Goal: Task Accomplishment & Management: Use online tool/utility

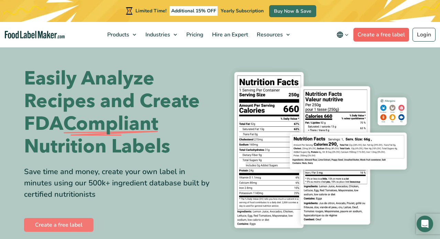
click at [369, 34] on link "Create a free label" at bounding box center [382, 35] width 56 height 14
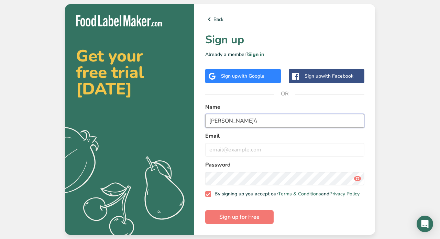
click at [239, 219] on button "Sign up for Free" at bounding box center [239, 218] width 68 height 14
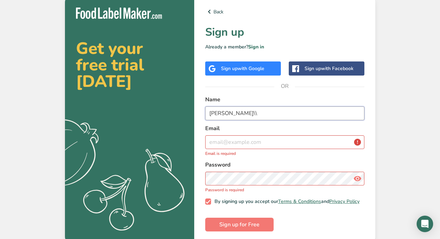
click at [239, 228] on button "Sign up for Free" at bounding box center [239, 225] width 68 height 14
type input "[PERSON_NAME]"
type input "[EMAIL_ADDRESS][DOMAIN_NAME]"
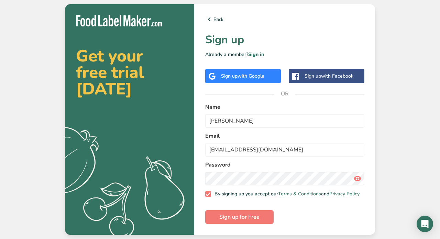
click at [359, 175] on icon at bounding box center [358, 179] width 8 height 12
click at [238, 217] on span "Sign up for Free" at bounding box center [239, 217] width 40 height 8
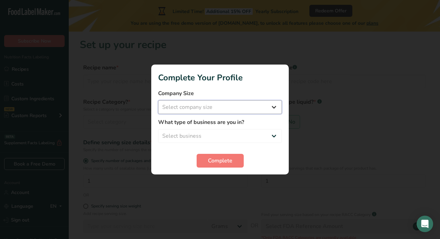
select select "1"
select select "3"
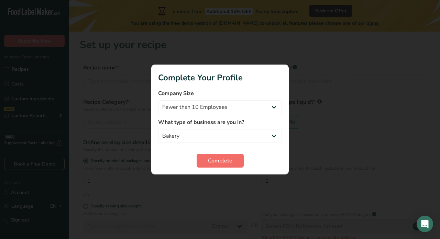
click at [222, 162] on span "Complete" at bounding box center [220, 161] width 24 height 8
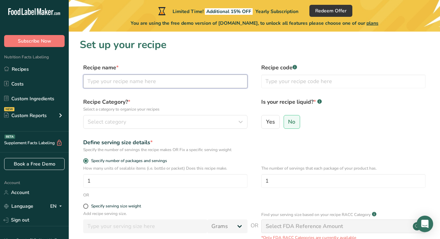
click at [116, 79] on input "text" at bounding box center [165, 82] width 164 height 14
click at [144, 80] on input "Sandwich Bread 1.75" at bounding box center [165, 82] width 164 height 14
type input "Sandwich Bread 1.75"
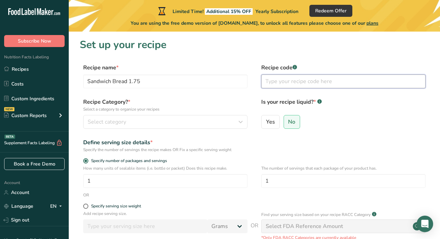
click at [272, 84] on input "text" at bounding box center [343, 82] width 164 height 14
type input "[PERSON_NAME]"
click at [119, 121] on span "Select category" at bounding box center [107, 122] width 39 height 8
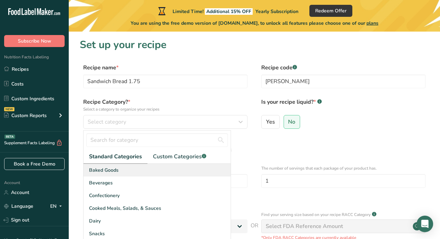
click at [114, 173] on span "Baked Goods" at bounding box center [104, 170] width 30 height 7
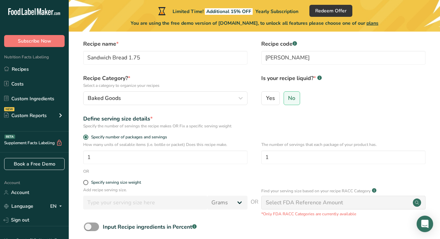
scroll to position [26, 0]
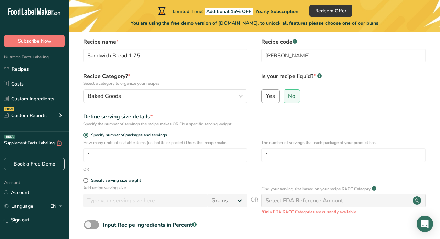
click at [266, 96] on input "Yes" at bounding box center [264, 96] width 4 height 4
radio input "true"
select select "22"
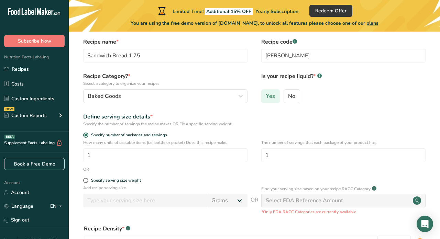
radio input "false"
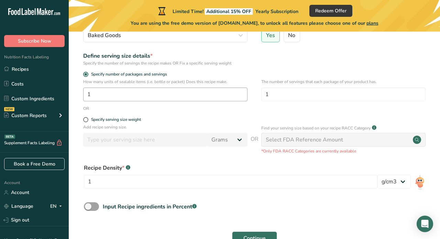
scroll to position [88, 0]
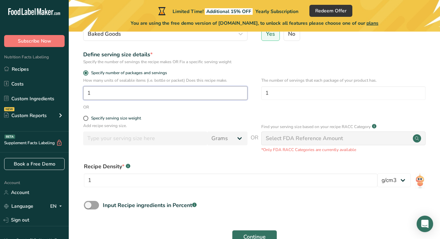
click at [93, 95] on input "1" at bounding box center [165, 93] width 164 height 14
type input "1"
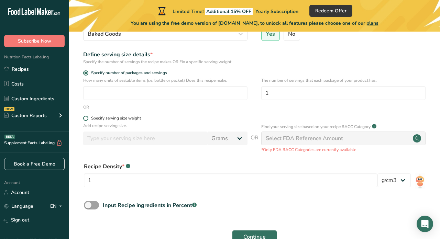
click at [87, 116] on span at bounding box center [85, 118] width 5 height 5
click at [87, 116] on input "Specify serving size weight" at bounding box center [85, 118] width 4 height 4
radio input "true"
radio input "false"
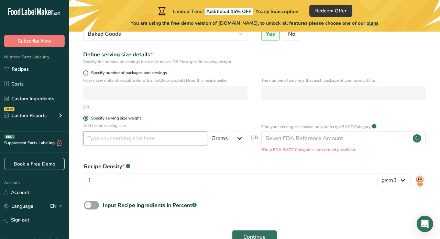
click at [147, 138] on input "number" at bounding box center [145, 139] width 124 height 14
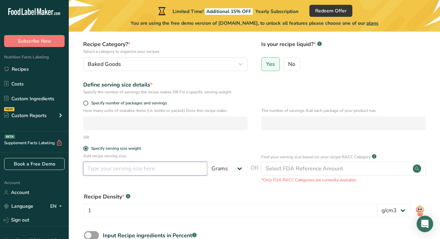
scroll to position [55, 0]
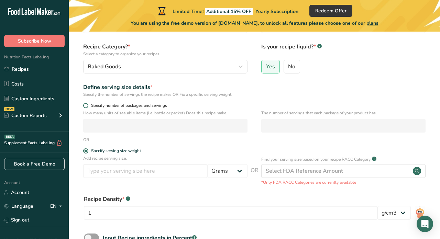
click at [85, 104] on span at bounding box center [85, 105] width 5 height 5
click at [85, 104] on input "Specify number of packages and servings" at bounding box center [85, 106] width 4 height 4
radio input "true"
radio input "false"
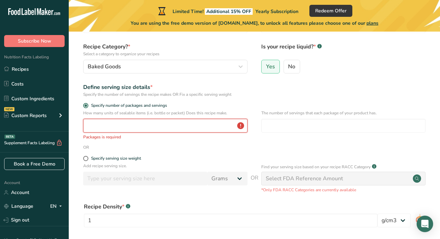
click at [97, 121] on input "number" at bounding box center [165, 126] width 164 height 14
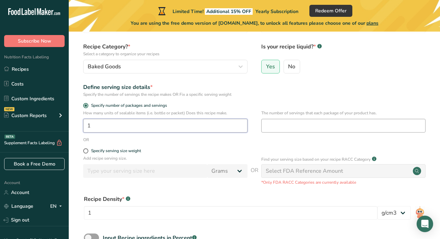
type input "1"
click at [268, 124] on input "number" at bounding box center [343, 126] width 164 height 14
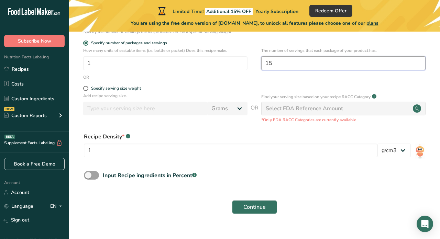
scroll to position [121, 0]
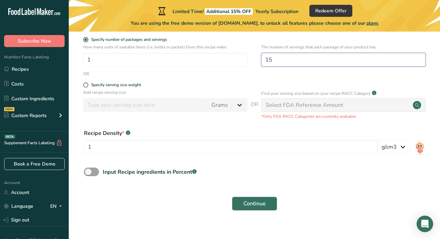
type input "15"
click at [260, 205] on span "Continue" at bounding box center [255, 204] width 22 height 8
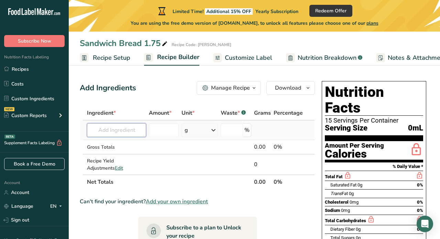
click at [118, 130] on input "text" at bounding box center [116, 130] width 59 height 14
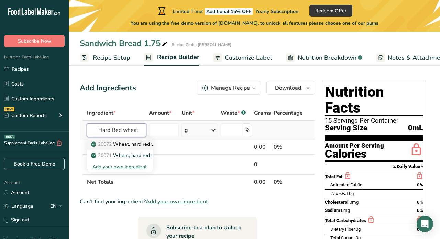
type input "Hard Red wheat"
click at [133, 145] on p "20072 Wheat, hard red winter" at bounding box center [129, 144] width 73 height 7
type input "Wheat, hard red winter"
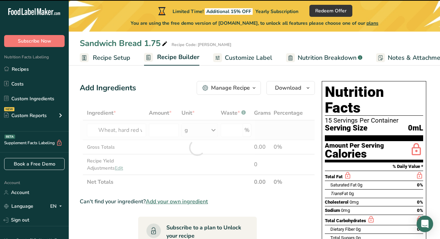
type input "0"
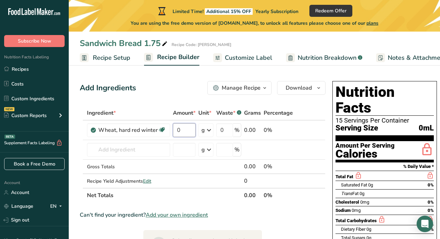
drag, startPoint x: 182, startPoint y: 132, endPoint x: 170, endPoint y: 132, distance: 11.7
click at [170, 132] on tr "Wheat, hard red winter Dairy free Vegan Vegetarian Soy free 0 g Portions 1 cup …" at bounding box center [202, 131] width 245 height 20
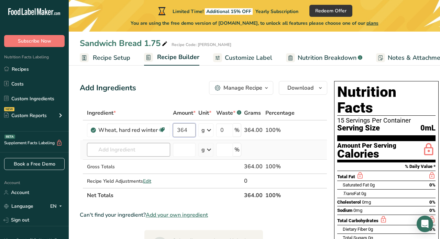
type input "364"
click at [125, 147] on div "Ingredient * Amount * Unit * Waste * .a-a{fill:#347362;}.b-a{fill:#fff;} Grams …" at bounding box center [204, 154] width 248 height 97
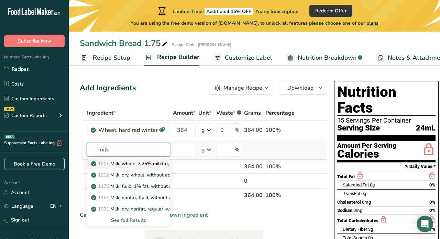
type input "milk"
click at [132, 163] on p "1211 Milk, whole, 3.25% milkfat, without added vitamin A and [MEDICAL_DATA]" at bounding box center [184, 163] width 183 height 7
type input "Milk, whole, 3.25% milkfat, without added vitamin A and [MEDICAL_DATA]"
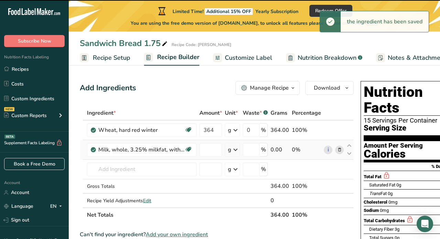
type input "0"
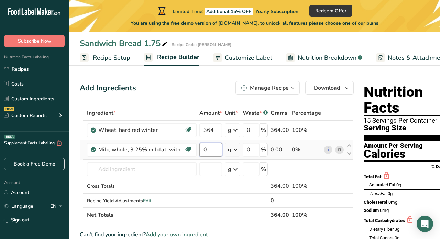
drag, startPoint x: 208, startPoint y: 148, endPoint x: 204, endPoint y: 148, distance: 4.5
click at [204, 148] on input "0" at bounding box center [210, 150] width 23 height 14
type input "135"
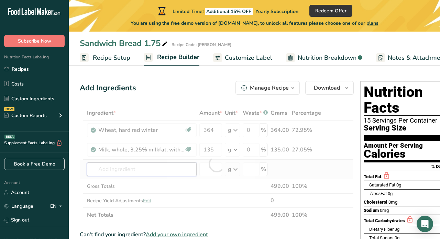
click at [116, 170] on div "Ingredient * Amount * Unit * Waste * .a-a{fill:#347362;}.b-a{fill:#fff;} Grams …" at bounding box center [217, 164] width 274 height 117
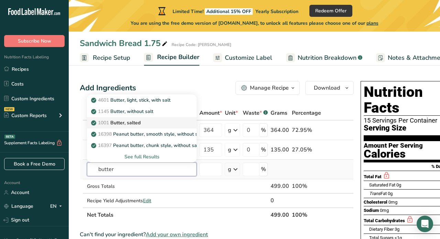
type input "butter"
click at [137, 123] on p "1001 Butter, salted" at bounding box center [117, 122] width 48 height 7
type input "Butter, salted"
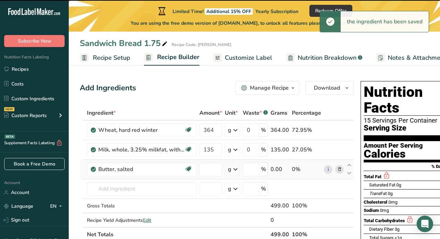
type input "0"
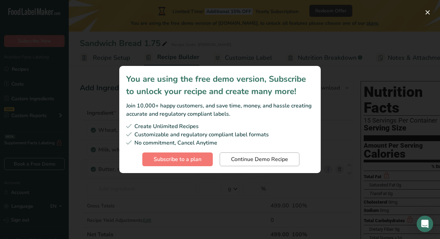
click at [273, 161] on span "Continue Demo Recipe" at bounding box center [259, 159] width 57 height 8
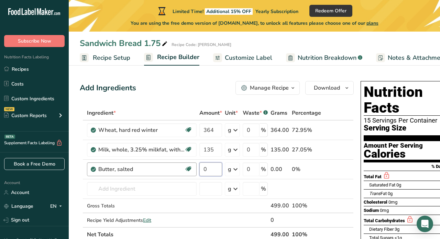
drag, startPoint x: 209, startPoint y: 170, endPoint x: 191, endPoint y: 168, distance: 17.9
click at [191, 168] on tr "Butter, salted Gluten free Vegetarian Soy free 0 g Portions 1 pat (1" sq, 1/3" …" at bounding box center [216, 170] width 273 height 20
type input "32"
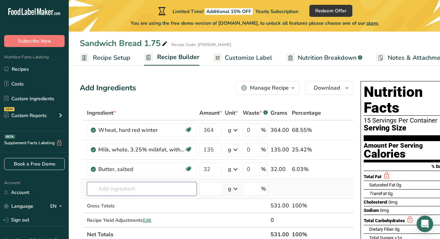
click at [137, 188] on div "Ingredient * Amount * Unit * Waste * .a-a{fill:#347362;}.b-a{fill:#fff;} Grams …" at bounding box center [217, 174] width 274 height 136
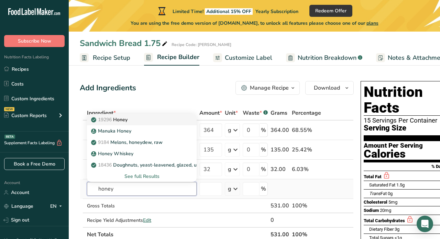
type input "honey"
click at [119, 120] on p "19296 Honey" at bounding box center [110, 119] width 35 height 7
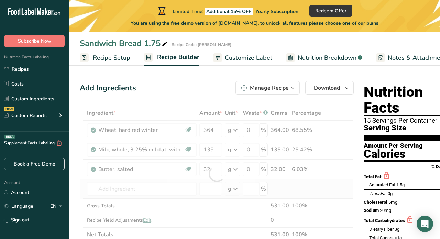
type input "Honey"
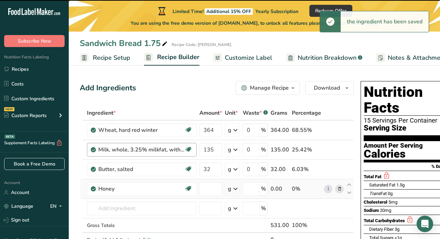
type input "0"
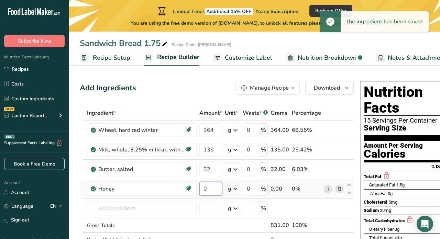
drag, startPoint x: 212, startPoint y: 190, endPoint x: 202, endPoint y: 190, distance: 9.7
click at [202, 190] on input "0" at bounding box center [210, 189] width 23 height 14
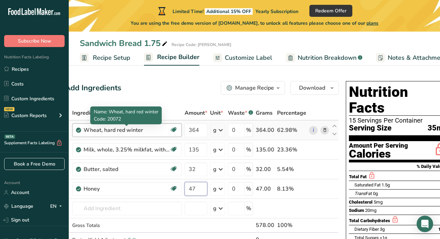
type input "47"
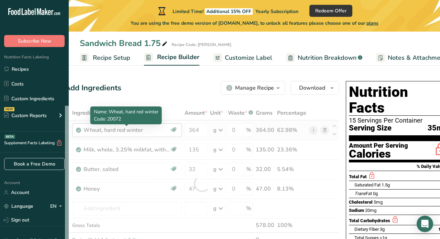
click at [119, 131] on div "Ingredient * Amount * Unit * Waste * .a-a{fill:#347362;}.b-a{fill:#fff;} Grams …" at bounding box center [202, 184] width 274 height 156
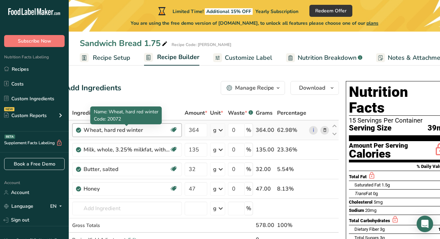
click at [134, 131] on div "Wheat, hard red winter" at bounding box center [127, 130] width 86 height 8
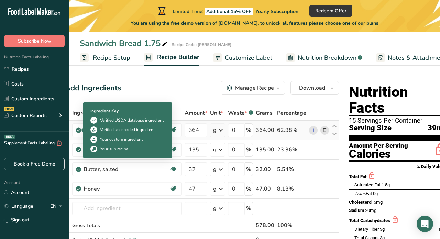
drag, startPoint x: 147, startPoint y: 131, endPoint x: 78, endPoint y: 130, distance: 69.1
click at [78, 130] on td "Wheat, hard red winter Dairy free Vegan Vegetarian Soy free" at bounding box center [127, 131] width 112 height 20
click at [78, 128] on icon at bounding box center [79, 130] width 4 height 6
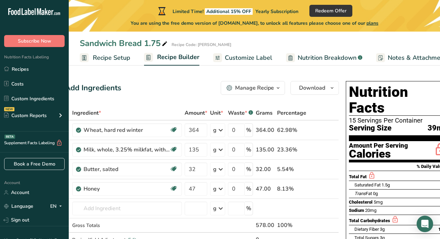
click at [173, 82] on div "Add Ingredients Manage Recipe Delete Recipe Duplicate Recipe Scale Recipe Save …" at bounding box center [202, 88] width 274 height 14
drag, startPoint x: 149, startPoint y: 130, endPoint x: 82, endPoint y: 131, distance: 67.1
click at [82, 131] on div "Wheat, hard red winter Dairy free Vegan Vegetarian Soy free" at bounding box center [127, 130] width 110 height 14
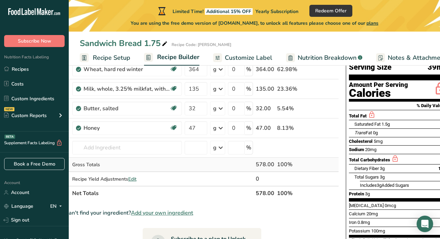
scroll to position [61, 0]
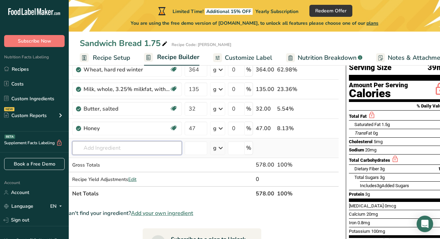
click at [84, 151] on input "text" at bounding box center [127, 148] width 110 height 14
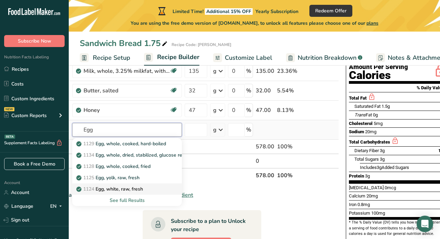
scroll to position [79, 0]
type input "Egg"
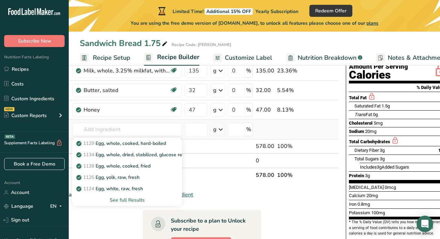
click at [116, 202] on div "See full Results" at bounding box center [127, 200] width 99 height 7
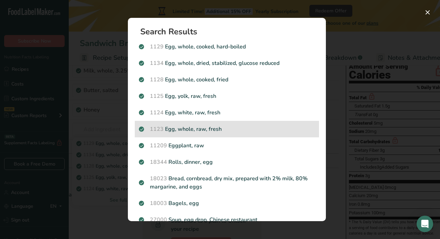
click at [185, 129] on p "1123 Egg, whole, raw, fresh" at bounding box center [227, 129] width 176 height 8
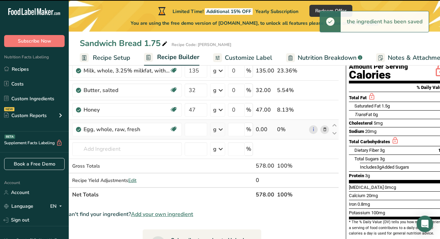
type input "0"
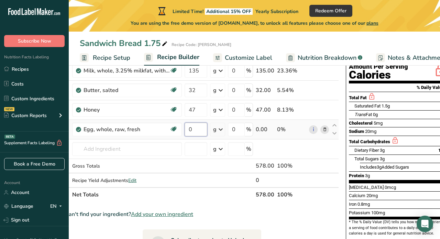
click at [193, 130] on input "0" at bounding box center [196, 130] width 23 height 14
drag, startPoint x: 193, startPoint y: 130, endPoint x: 169, endPoint y: 129, distance: 23.4
click at [170, 129] on tr "Egg, whole, raw, fresh Gluten free Vegetarian Soy free 0 g Portions 1 large 1 e…" at bounding box center [201, 130] width 273 height 20
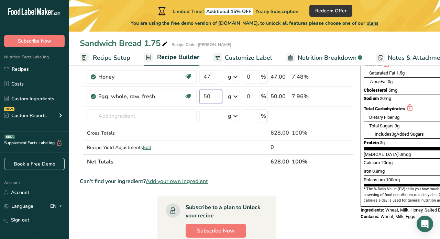
scroll to position [0, 0]
type input "50"
click at [197, 182] on span "Add your own ingredient" at bounding box center [177, 181] width 62 height 8
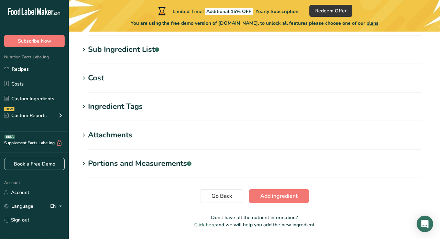
scroll to position [316, 0]
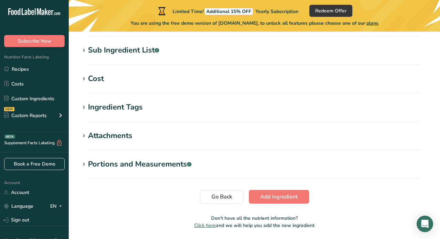
click at [85, 136] on icon at bounding box center [84, 136] width 6 height 10
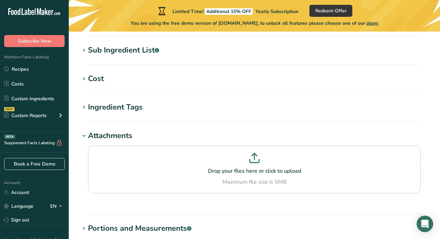
click at [85, 136] on icon at bounding box center [84, 136] width 6 height 10
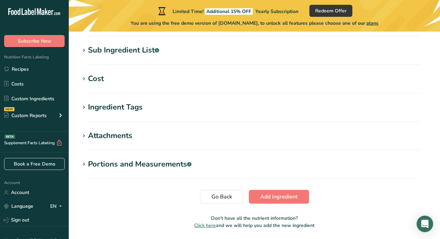
click at [85, 165] on icon at bounding box center [84, 165] width 6 height 10
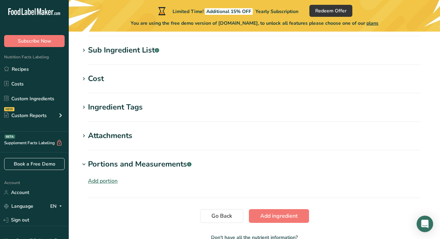
click at [85, 165] on icon at bounding box center [84, 165] width 6 height 10
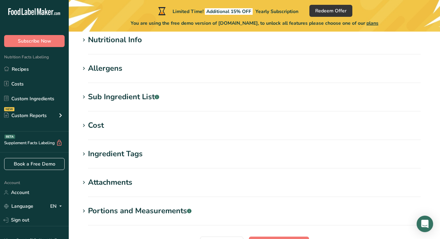
scroll to position [270, 0]
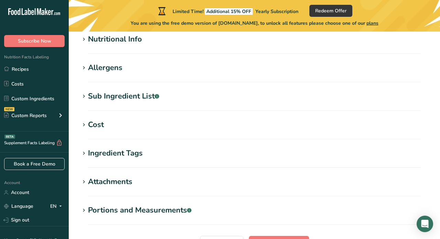
click at [84, 155] on icon at bounding box center [84, 154] width 6 height 10
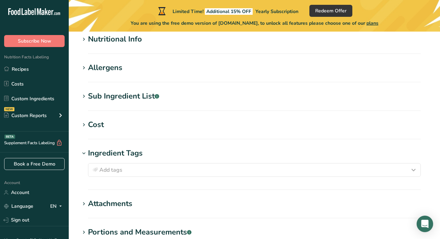
click at [84, 155] on icon at bounding box center [84, 154] width 6 height 10
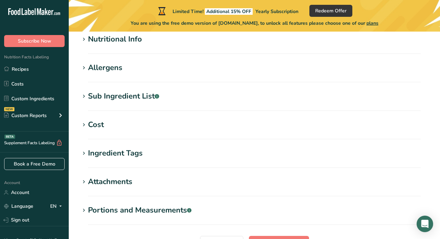
click at [85, 123] on icon at bounding box center [84, 125] width 6 height 10
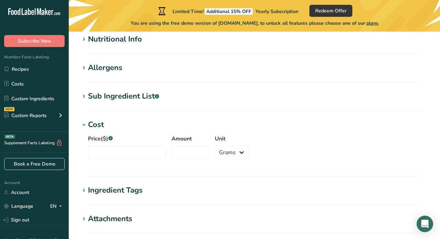
click at [85, 123] on icon at bounding box center [84, 125] width 6 height 10
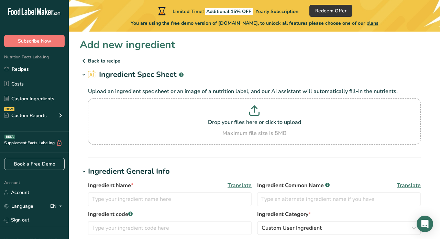
scroll to position [0, 0]
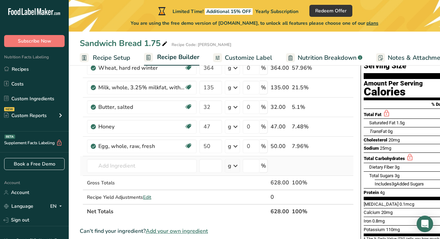
scroll to position [60, 0]
